Goal: Communication & Community: Participate in discussion

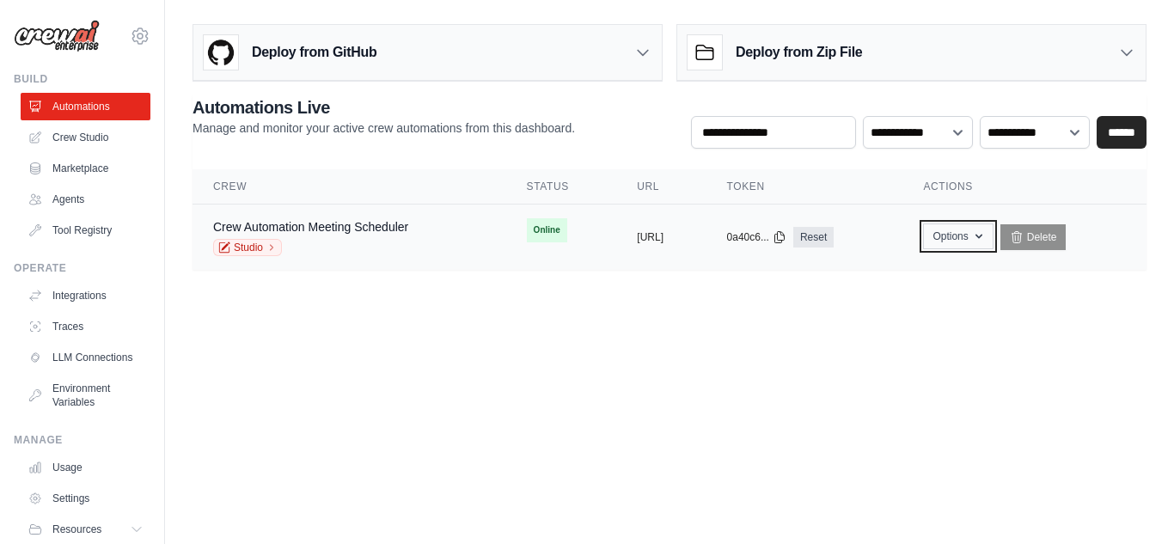
click at [993, 246] on button "Options" at bounding box center [958, 236] width 70 height 26
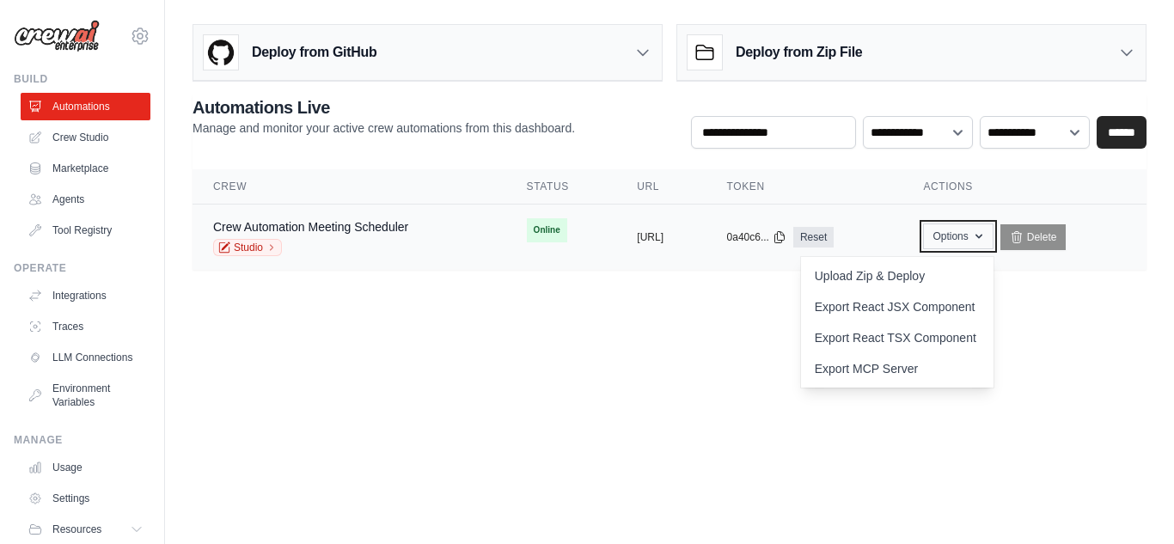
click at [993, 246] on button "Options" at bounding box center [958, 236] width 70 height 26
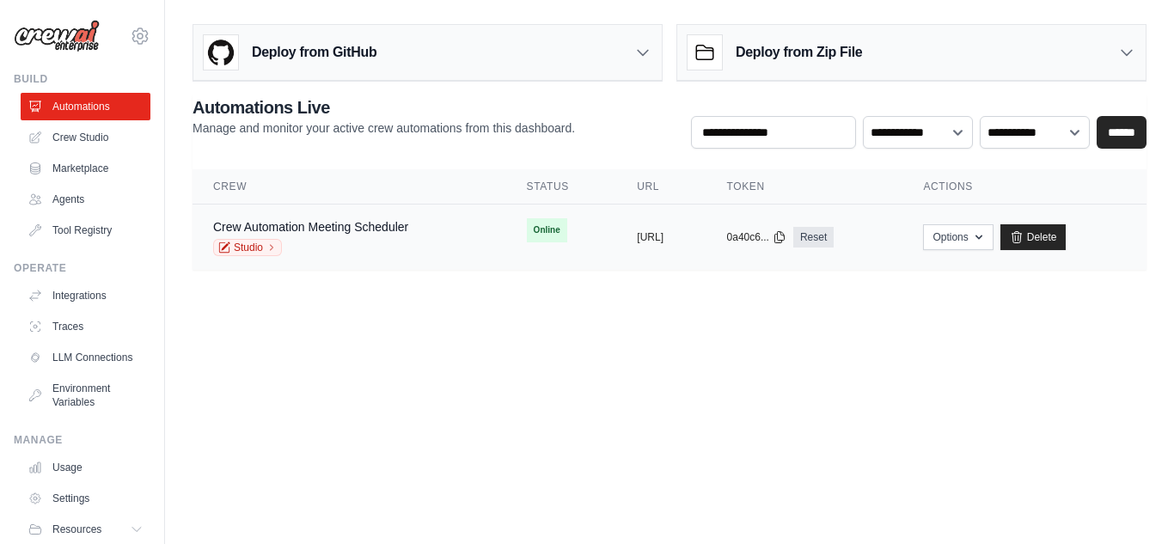
click at [1020, 254] on td "Options Upload Zip & Deploy Chat with this Crew Export React JSX Component Expo…" at bounding box center [1024, 238] width 244 height 66
click at [986, 233] on icon "button" at bounding box center [979, 236] width 14 height 14
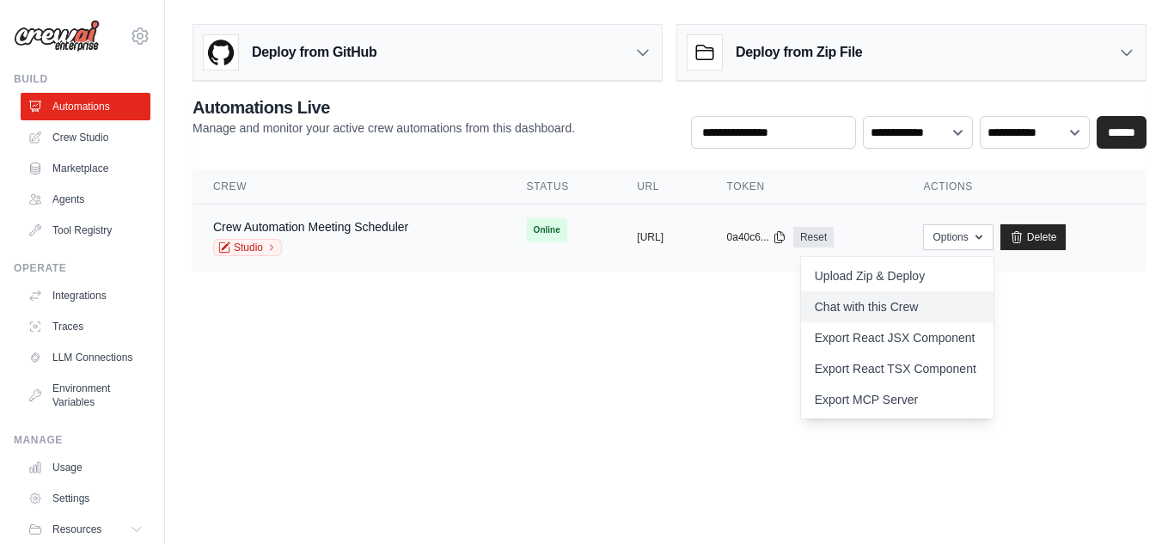
click at [924, 299] on link "Chat with this Crew" at bounding box center [897, 306] width 193 height 31
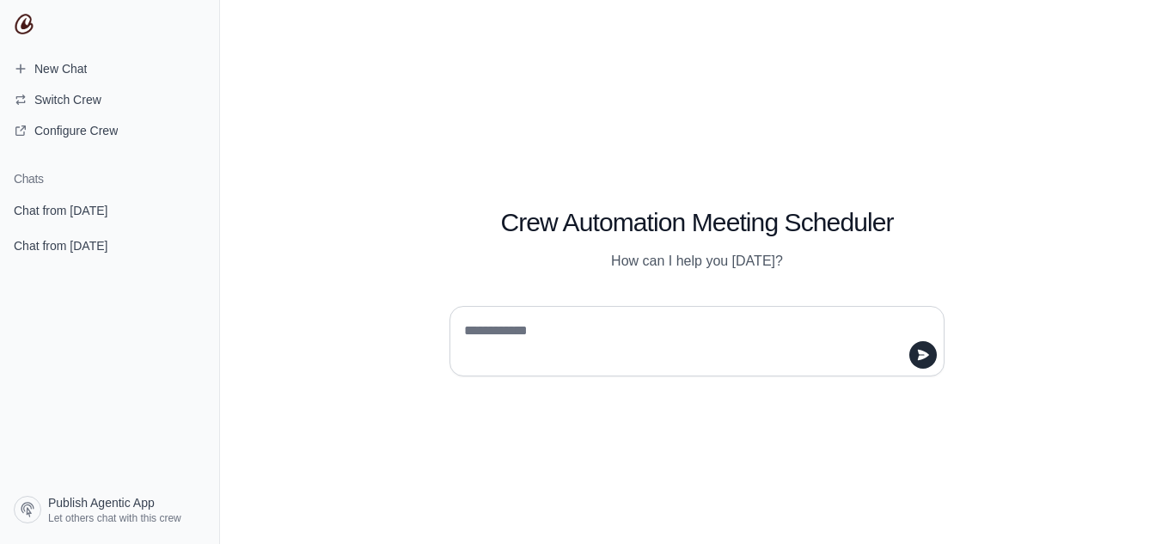
click at [772, 327] on textarea at bounding box center [692, 341] width 462 height 48
click at [770, 325] on textarea at bounding box center [692, 341] width 462 height 48
click at [647, 339] on textarea at bounding box center [692, 341] width 462 height 48
click at [675, 333] on textarea at bounding box center [692, 341] width 462 height 48
type textarea "*"
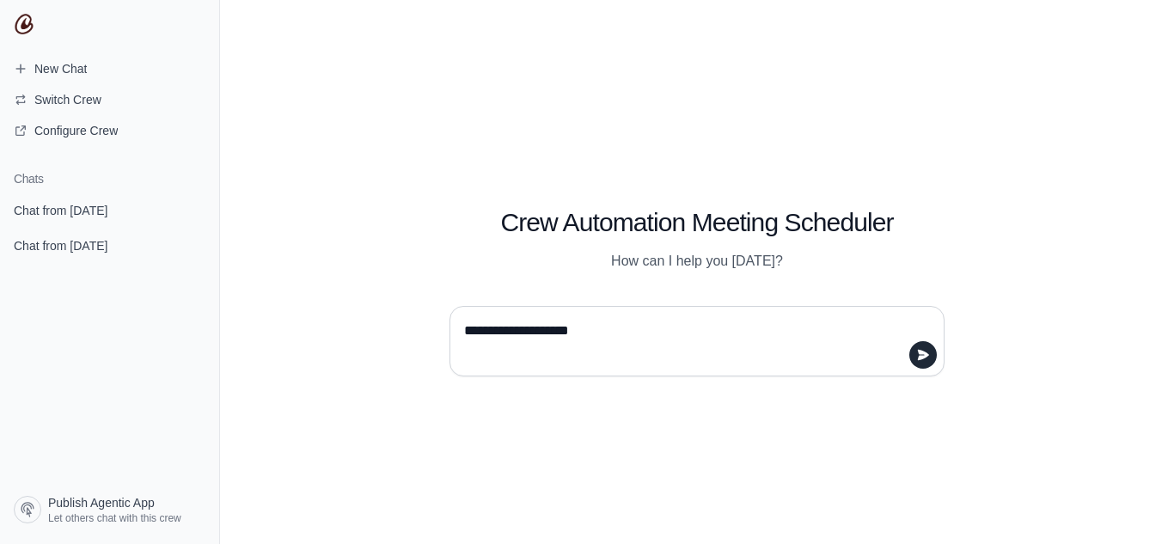
type textarea "**********"
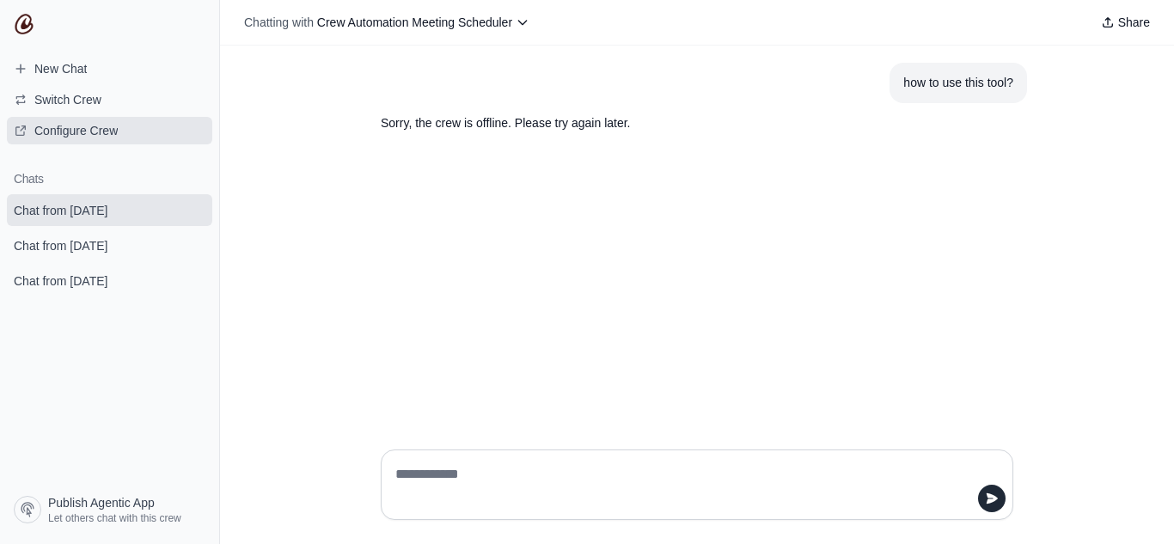
click at [110, 121] on link "Configure Crew" at bounding box center [109, 131] width 205 height 28
click at [1118, 21] on span "Share" at bounding box center [1134, 22] width 32 height 17
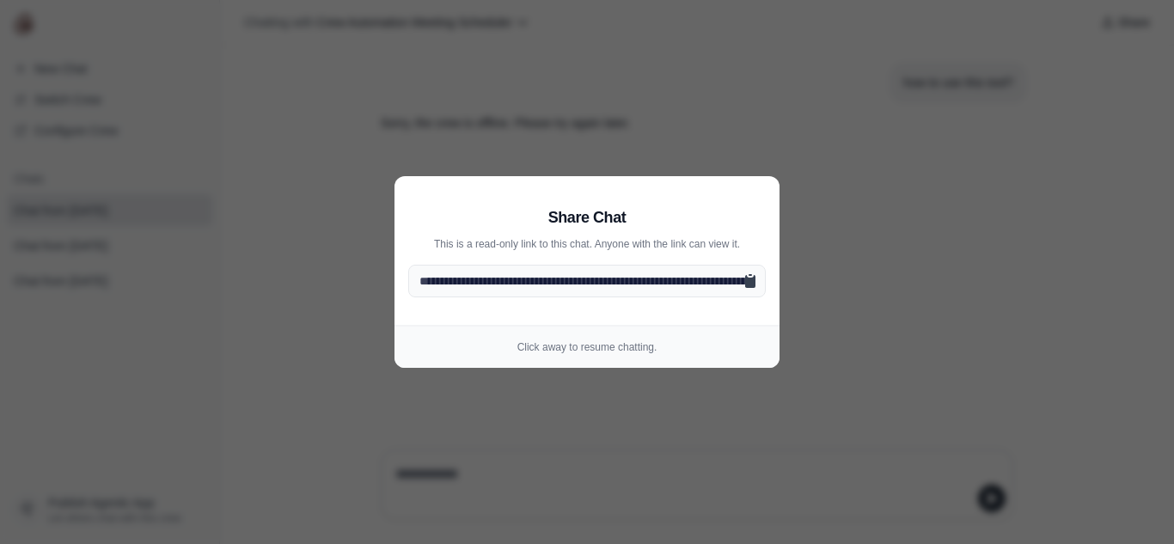
click at [749, 284] on icon at bounding box center [750, 281] width 10 height 13
click at [868, 305] on aside "**********" at bounding box center [587, 272] width 1174 height 544
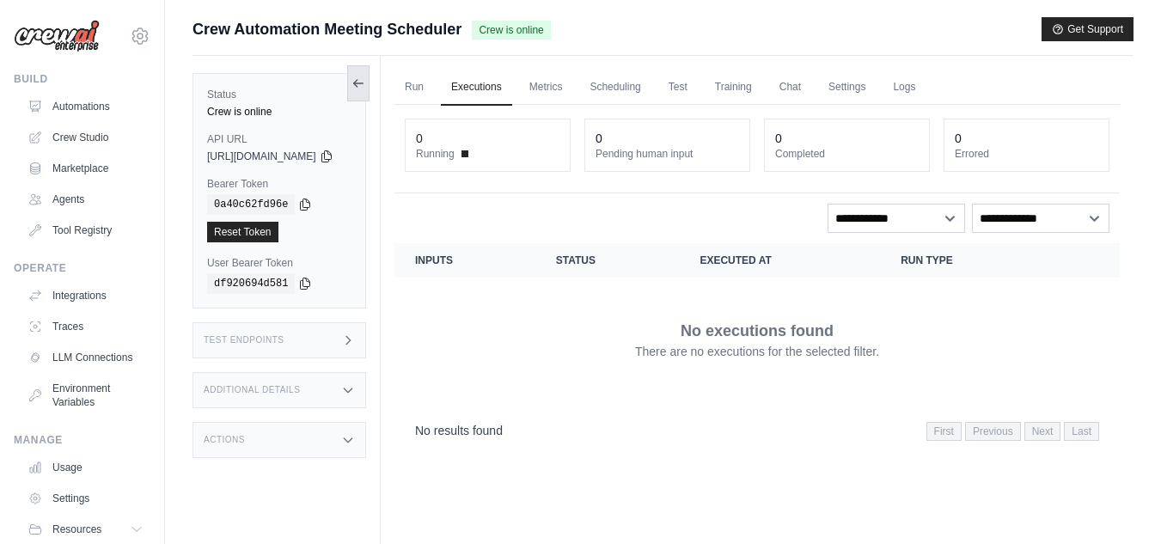
click at [358, 83] on icon at bounding box center [355, 83] width 3 height 7
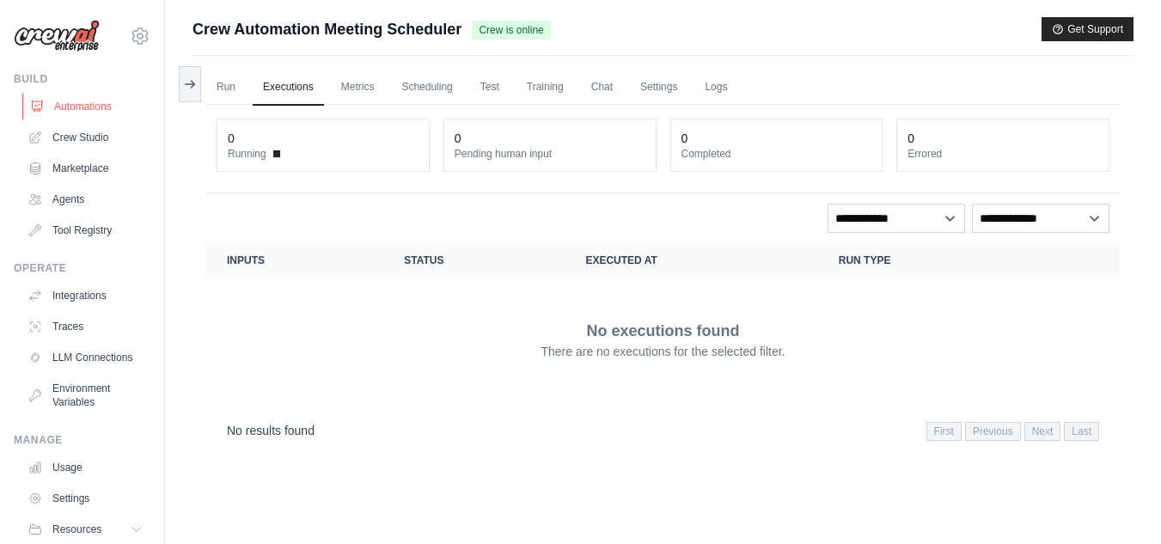
click at [75, 106] on link "Automations" at bounding box center [87, 107] width 130 height 28
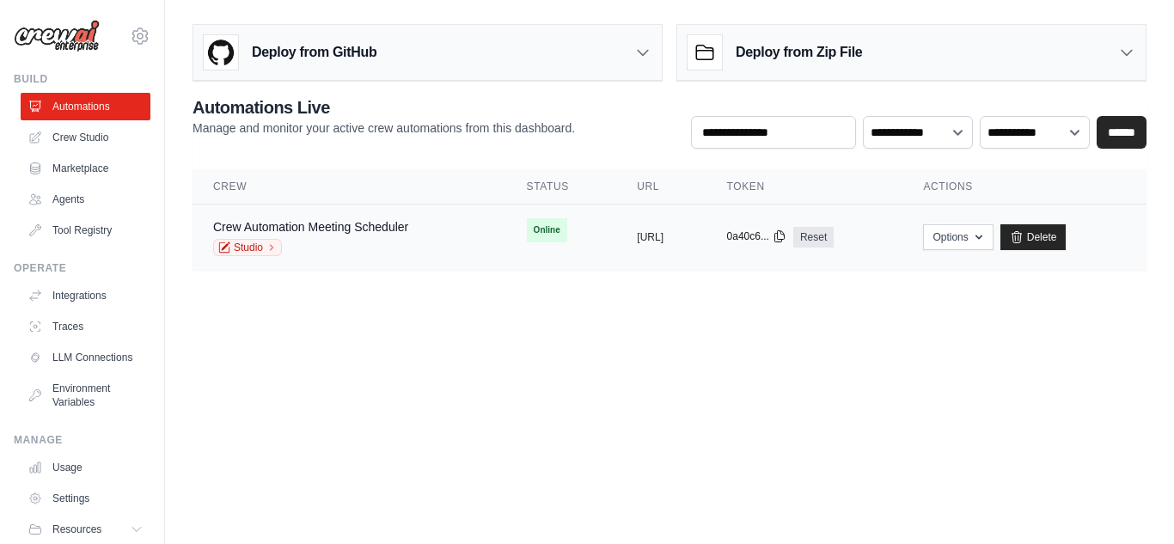
click at [786, 238] on icon at bounding box center [780, 236] width 14 height 14
click at [700, 305] on main "Deploy from GitHub Deploy your project directly from GitHub. Select a repositor…" at bounding box center [669, 154] width 1009 height 308
click at [663, 237] on button "https://crew-automation-meeting-sch" at bounding box center [650, 236] width 27 height 14
